Goal: Information Seeking & Learning: Learn about a topic

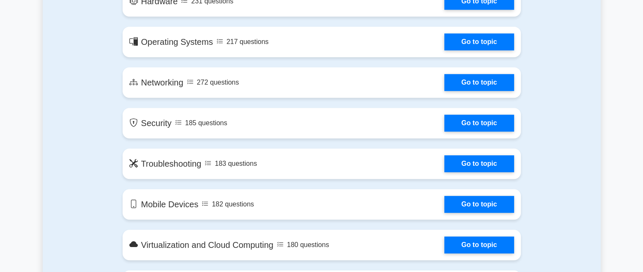
scroll to position [519, 0]
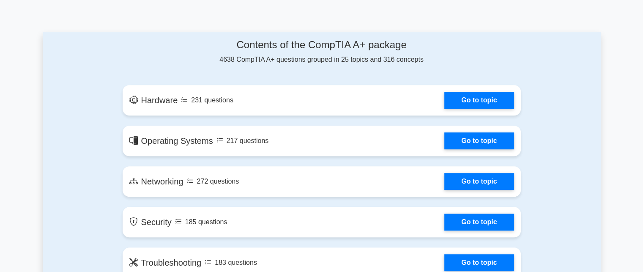
scroll to position [412, 0]
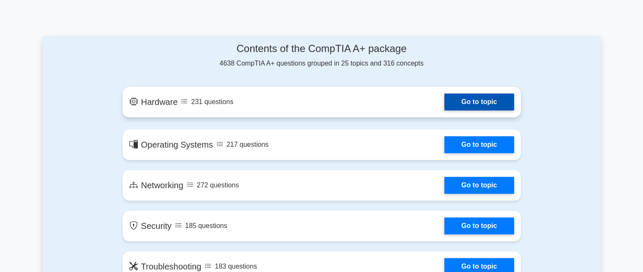
click at [489, 102] on link "Go to topic" at bounding box center [478, 101] width 69 height 17
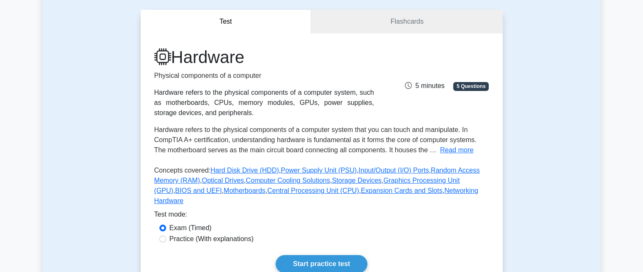
scroll to position [99, 0]
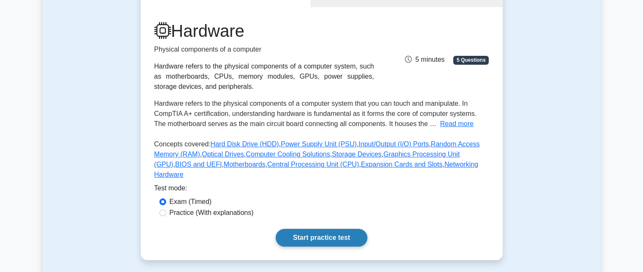
click at [317, 229] on link "Start practice test" at bounding box center [322, 238] width 92 height 18
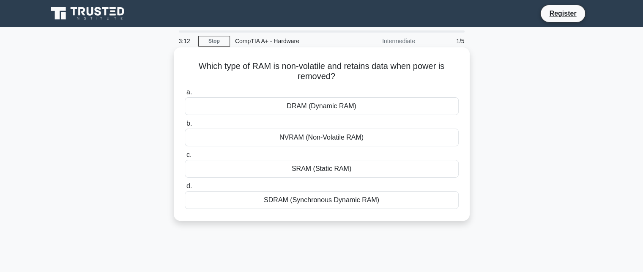
click at [311, 171] on div "SRAM (Static RAM)" at bounding box center [322, 169] width 274 height 18
click at [185, 158] on input "c. SRAM (Static RAM)" at bounding box center [185, 154] width 0 height 5
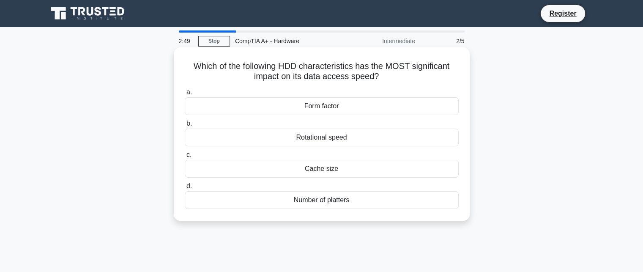
click at [312, 202] on div "Number of platters" at bounding box center [322, 200] width 274 height 18
click at [185, 189] on input "d. Number of platters" at bounding box center [185, 185] width 0 height 5
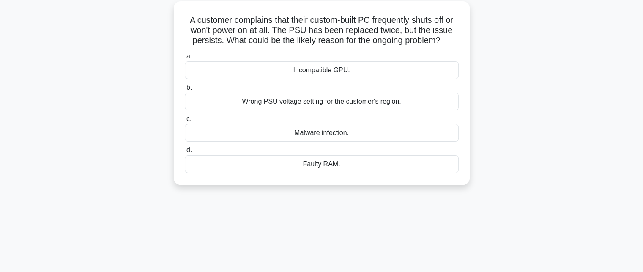
scroll to position [43, 0]
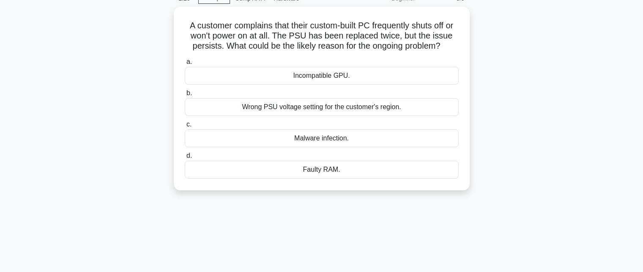
click at [637, 174] on main "2:25 Stop CompTIA A+ - Hardware Beginner 3/5 A customer complains that their cu…" at bounding box center [321, 198] width 643 height 429
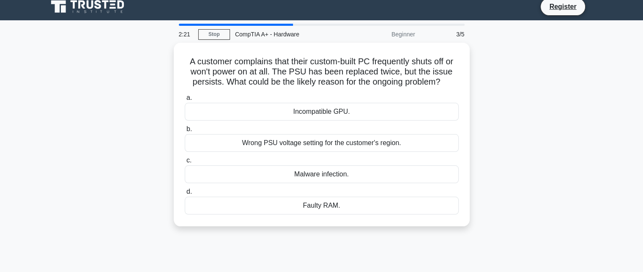
scroll to position [0, 0]
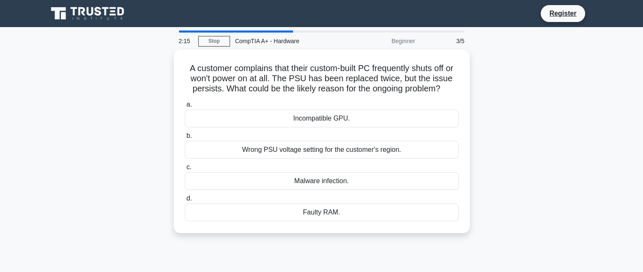
click at [279, 42] on div "CompTIA A+ - Hardware" at bounding box center [288, 41] width 116 height 17
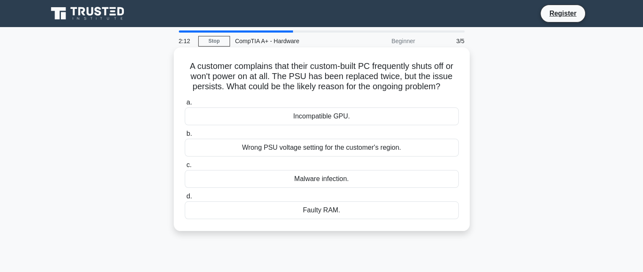
click at [312, 181] on div "Malware infection." at bounding box center [322, 179] width 274 height 18
click at [185, 168] on input "c. Malware infection." at bounding box center [185, 164] width 0 height 5
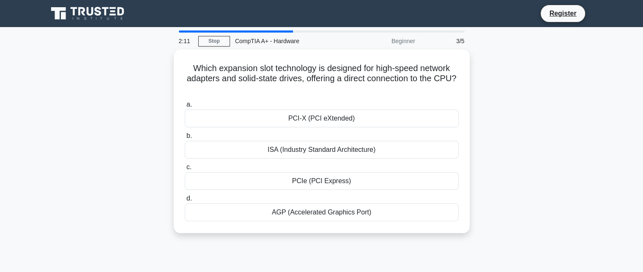
click at [312, 181] on div "PCIe (PCI Express)" at bounding box center [322, 181] width 274 height 18
click at [185, 170] on input "c. PCIe (PCI Express)" at bounding box center [185, 166] width 0 height 5
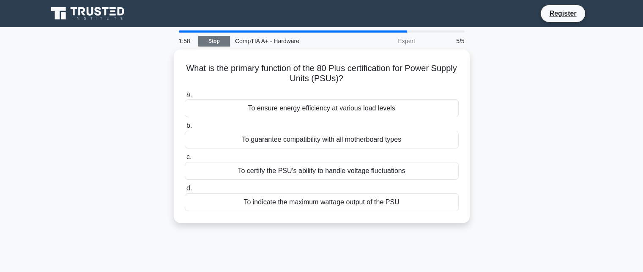
click at [212, 39] on link "Stop" at bounding box center [214, 41] width 32 height 11
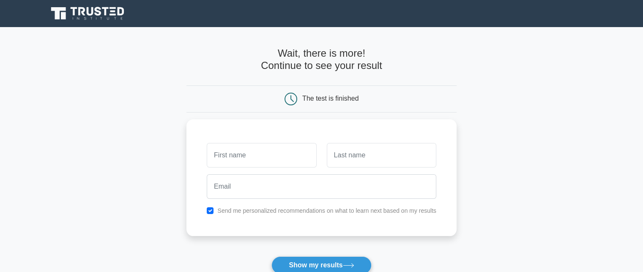
drag, startPoint x: 0, startPoint y: 0, endPoint x: 212, endPoint y: 39, distance: 215.8
click at [212, 39] on div "Wait, there is more! Continue to see your result The test is finished" at bounding box center [321, 179] width 270 height 304
